Goal: Task Accomplishment & Management: Manage account settings

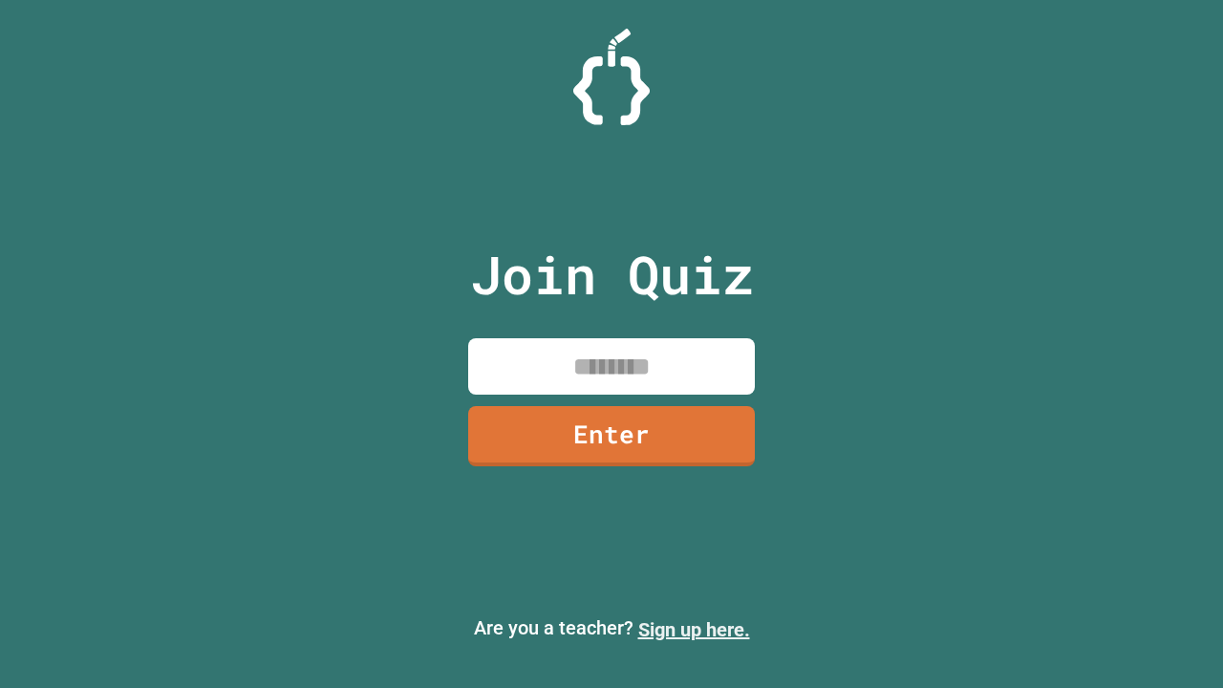
click at [694, 630] on link "Sign up here." at bounding box center [694, 629] width 112 height 23
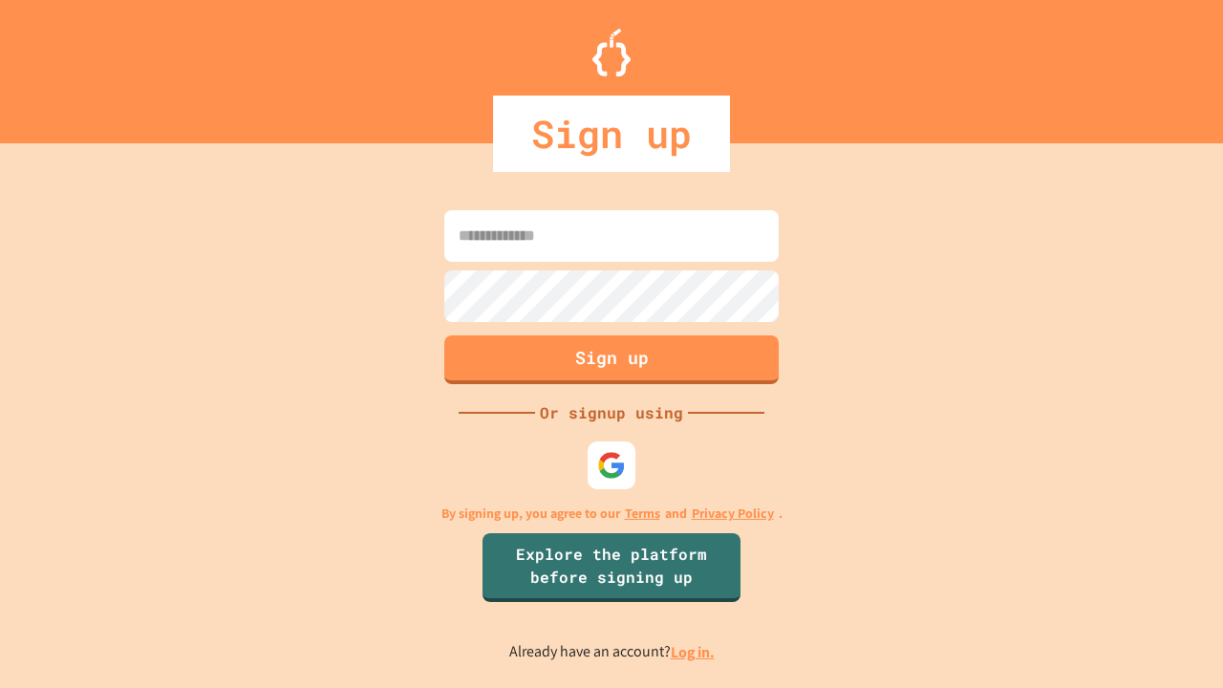
click at [694, 652] on link "Log in." at bounding box center [693, 652] width 44 height 20
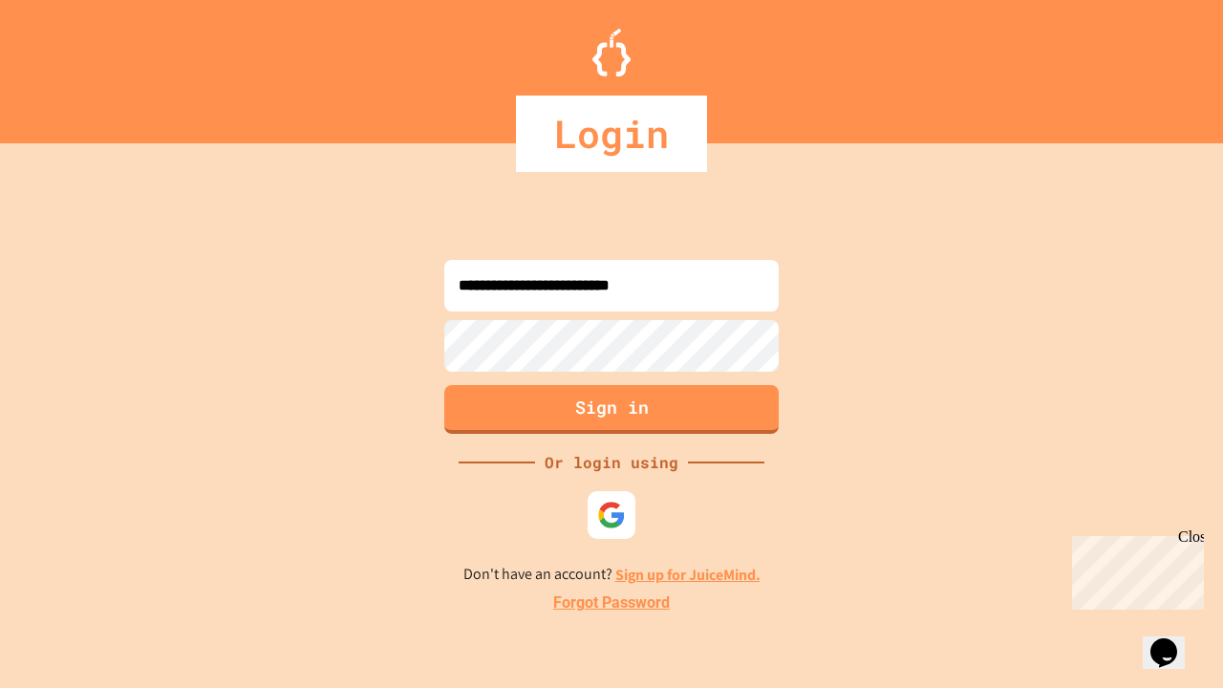
type input "**********"
